Goal: Entertainment & Leisure: Consume media (video, audio)

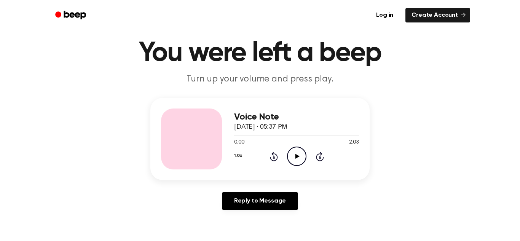
scroll to position [29, 0]
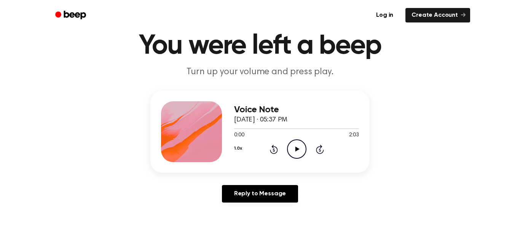
click at [297, 146] on icon "Play Audio" at bounding box center [296, 148] width 19 height 19
click at [297, 146] on icon "Pause Audio" at bounding box center [296, 148] width 19 height 19
click at [294, 152] on icon "Play Audio" at bounding box center [296, 148] width 19 height 19
click at [271, 152] on icon at bounding box center [274, 149] width 8 height 9
click at [293, 148] on icon "Pause Audio" at bounding box center [296, 148] width 19 height 19
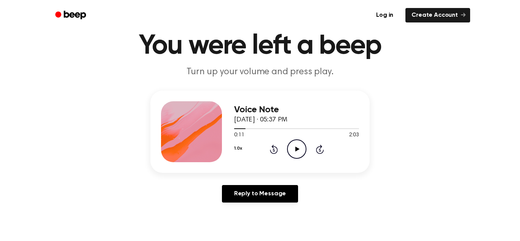
click at [274, 147] on icon at bounding box center [274, 149] width 8 height 9
click at [168, 17] on ul "Log in Create Account" at bounding box center [284, 15] width 371 height 18
click at [301, 152] on icon "Play Audio" at bounding box center [296, 148] width 19 height 19
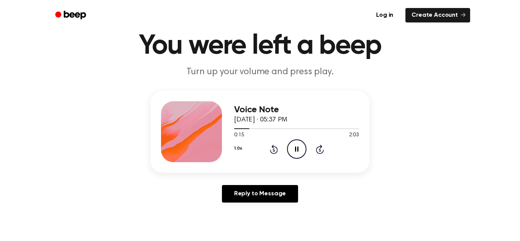
click at [300, 153] on icon "Pause Audio" at bounding box center [296, 148] width 19 height 19
click at [300, 149] on icon "Play Audio" at bounding box center [296, 148] width 19 height 19
click at [299, 149] on icon "Pause Audio" at bounding box center [296, 148] width 19 height 19
click at [301, 145] on icon "Play Audio" at bounding box center [296, 148] width 19 height 19
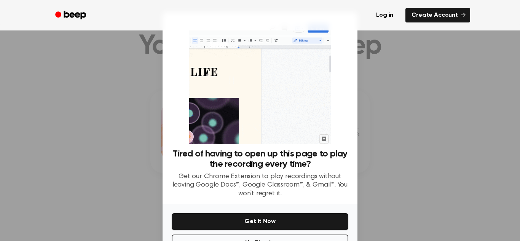
scroll to position [27, 0]
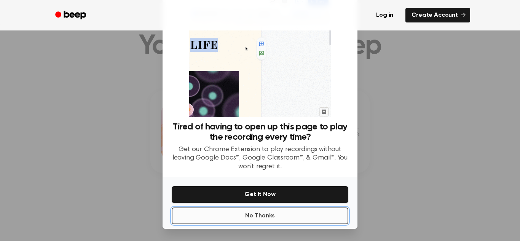
click at [267, 215] on button "No Thanks" at bounding box center [260, 216] width 177 height 17
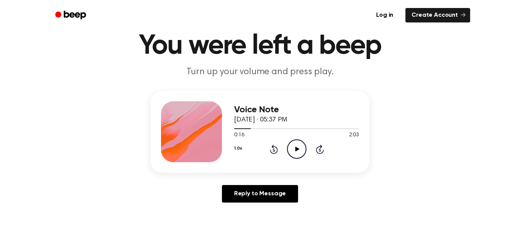
click at [295, 147] on icon "Play Audio" at bounding box center [296, 148] width 19 height 19
click at [296, 148] on icon "Pause Audio" at bounding box center [296, 148] width 19 height 19
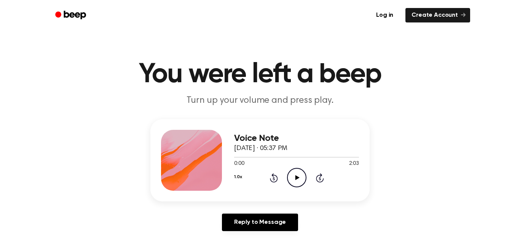
click at [299, 178] on icon "Play Audio" at bounding box center [296, 177] width 19 height 19
click at [299, 178] on icon "Pause Audio" at bounding box center [296, 177] width 19 height 19
click at [299, 178] on icon "Play Audio" at bounding box center [296, 177] width 19 height 19
click at [299, 178] on icon "Pause Audio" at bounding box center [296, 177] width 19 height 19
click at [300, 178] on icon "Play Audio" at bounding box center [296, 177] width 19 height 19
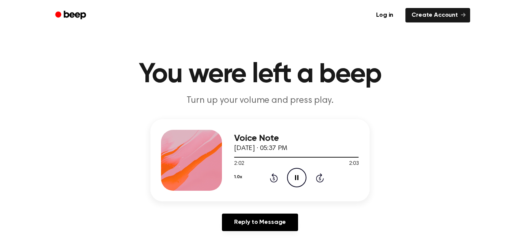
click at [291, 181] on icon "Pause Audio" at bounding box center [296, 177] width 19 height 19
click at [278, 179] on icon at bounding box center [274, 177] width 8 height 9
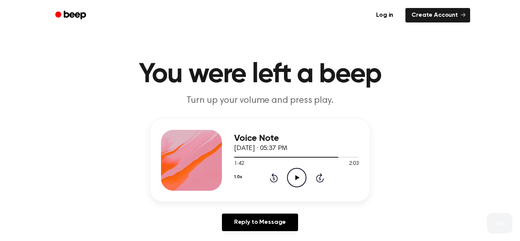
click at [278, 179] on icon at bounding box center [274, 177] width 8 height 9
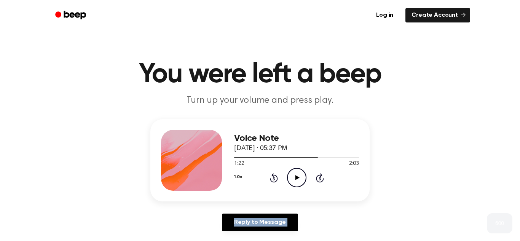
click at [278, 179] on icon at bounding box center [274, 177] width 8 height 9
click at [293, 178] on icon "Play Audio" at bounding box center [296, 177] width 19 height 19
click at [295, 176] on icon at bounding box center [296, 177] width 3 height 5
click at [440, 144] on div "Voice Note October 13, 2025 · 05:37 PM 1:14 2:03 Your browser does not support …" at bounding box center [260, 178] width 502 height 118
click at [294, 179] on icon "Play Audio" at bounding box center [296, 177] width 19 height 19
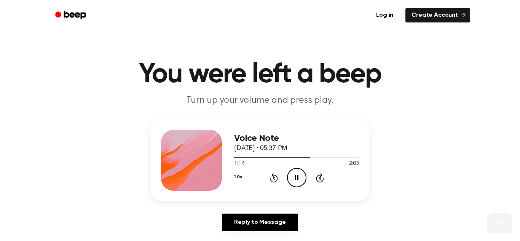
click at [295, 178] on icon at bounding box center [296, 177] width 3 height 5
click at [300, 174] on icon "Play Audio" at bounding box center [296, 177] width 19 height 19
click at [295, 177] on icon "Pause Audio" at bounding box center [296, 177] width 19 height 19
click at [295, 177] on icon "Play Audio" at bounding box center [296, 177] width 19 height 19
click at [297, 175] on icon "Pause Audio" at bounding box center [296, 177] width 19 height 19
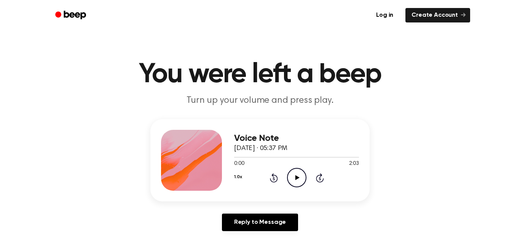
click at [299, 180] on icon "Play Audio" at bounding box center [296, 177] width 19 height 19
click at [299, 177] on icon "Pause Audio" at bounding box center [296, 177] width 19 height 19
click at [302, 179] on icon "Play Audio" at bounding box center [296, 177] width 19 height 19
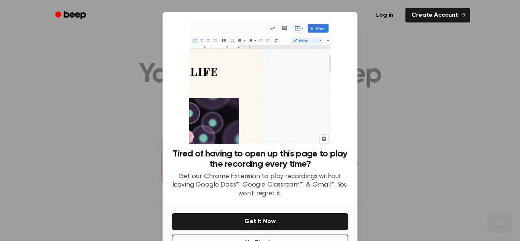
scroll to position [27, 0]
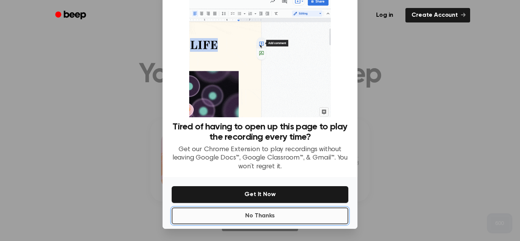
click at [192, 215] on button "No Thanks" at bounding box center [260, 216] width 177 height 17
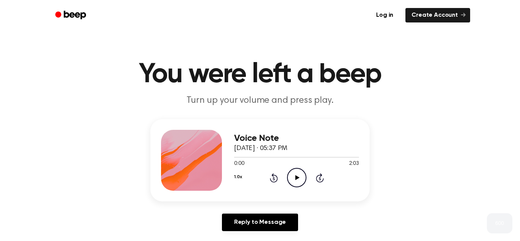
click at [297, 176] on icon at bounding box center [297, 177] width 4 height 5
click at [298, 176] on icon at bounding box center [296, 177] width 3 height 5
drag, startPoint x: 236, startPoint y: 158, endPoint x: 313, endPoint y: 157, distance: 77.3
click at [313, 157] on div at bounding box center [296, 157] width 125 height 6
click at [295, 184] on icon "Play Audio" at bounding box center [296, 177] width 19 height 19
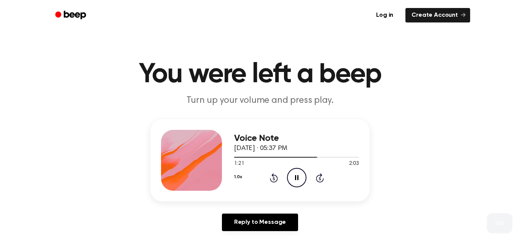
click at [295, 177] on icon at bounding box center [296, 177] width 3 height 5
click at [297, 179] on icon "Play Audio" at bounding box center [296, 177] width 19 height 19
click at [297, 179] on icon "Pause Audio" at bounding box center [296, 177] width 19 height 19
drag, startPoint x: 322, startPoint y: 158, endPoint x: 183, endPoint y: 179, distance: 140.5
click at [183, 179] on div "Voice Note October 13, 2025 · 05:37 PM 1:23 2:03 Your browser does not support …" at bounding box center [259, 160] width 219 height 82
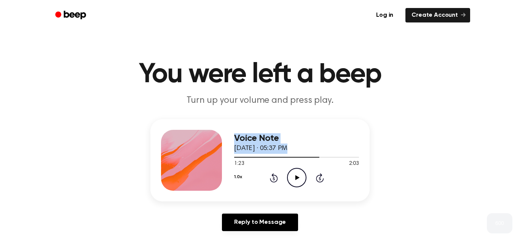
drag, startPoint x: 317, startPoint y: 158, endPoint x: 224, endPoint y: 159, distance: 92.5
click at [224, 159] on div "Voice Note October 13, 2025 · 05:37 PM 1:23 2:03 Your browser does not support …" at bounding box center [259, 160] width 219 height 82
click at [407, 97] on header "You were left a beep Turn up your volume and press play." at bounding box center [260, 84] width 502 height 46
click at [235, 157] on div at bounding box center [276, 157] width 85 height 1
click at [297, 174] on icon "Play Audio" at bounding box center [296, 177] width 19 height 19
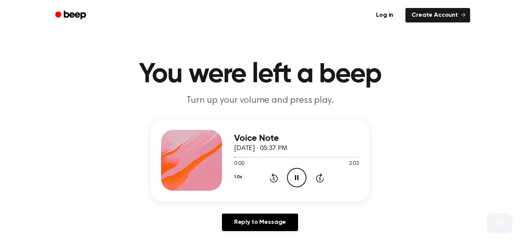
click at [295, 175] on icon at bounding box center [296, 177] width 3 height 5
drag, startPoint x: 235, startPoint y: 157, endPoint x: 192, endPoint y: 153, distance: 42.5
click at [192, 153] on div "Voice Note October 13, 2025 · 05:37 PM 0:01 2:03 Your browser does not support …" at bounding box center [259, 160] width 219 height 82
click at [261, 196] on div "Voice Note October 13, 2025 · 05:37 PM 0:01 2:03 Your browser does not support …" at bounding box center [259, 160] width 219 height 82
click at [273, 178] on icon "Rewind 5 seconds" at bounding box center [274, 178] width 8 height 10
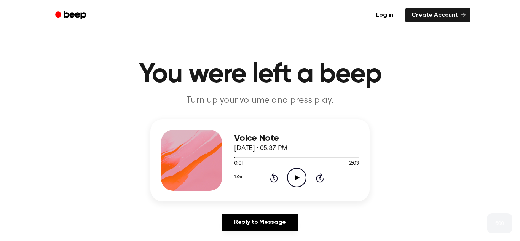
click at [273, 178] on icon "Rewind 5 seconds" at bounding box center [274, 178] width 8 height 10
click at [300, 180] on icon "Play Audio" at bounding box center [296, 177] width 19 height 19
click at [299, 180] on icon "Pause Audio" at bounding box center [296, 177] width 19 height 19
click at [276, 177] on icon "Rewind 5 seconds" at bounding box center [274, 178] width 8 height 10
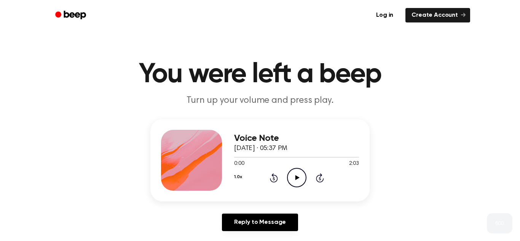
click at [294, 177] on icon "Play Audio" at bounding box center [296, 177] width 19 height 19
click at [294, 176] on icon "Pause Audio" at bounding box center [296, 177] width 19 height 19
click at [276, 180] on icon "Rewind 5 seconds" at bounding box center [274, 178] width 8 height 10
click at [293, 177] on icon "Play Audio" at bounding box center [296, 177] width 19 height 19
click at [297, 178] on icon "Pause Audio" at bounding box center [296, 177] width 19 height 19
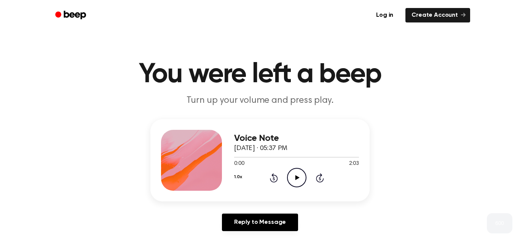
click at [270, 177] on icon "Rewind 5 seconds" at bounding box center [274, 178] width 8 height 10
click at [295, 178] on icon "Play Audio" at bounding box center [296, 177] width 19 height 19
click at [295, 178] on icon "Pause Audio" at bounding box center [296, 177] width 19 height 19
click at [292, 175] on icon "Play Audio" at bounding box center [296, 177] width 19 height 19
click at [292, 175] on icon "Pause Audio" at bounding box center [296, 177] width 19 height 19
